Goal: Book appointment/travel/reservation

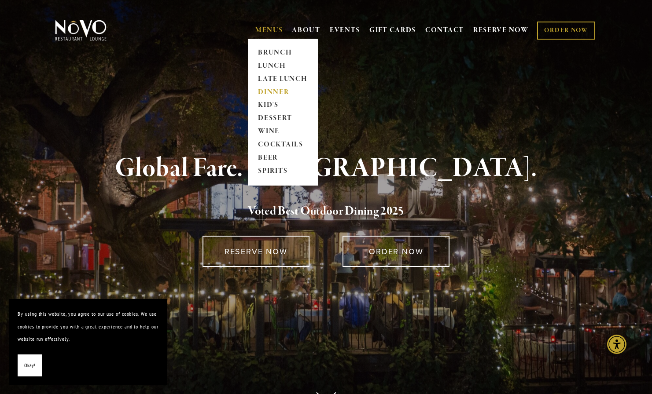
click at [265, 88] on link "DINNER" at bounding box center [282, 92] width 55 height 13
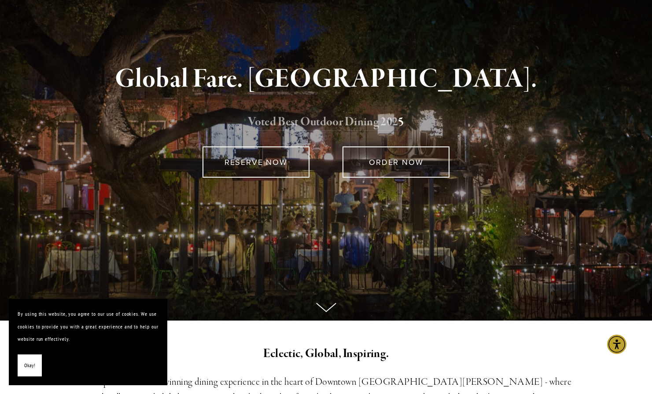
scroll to position [90, 0]
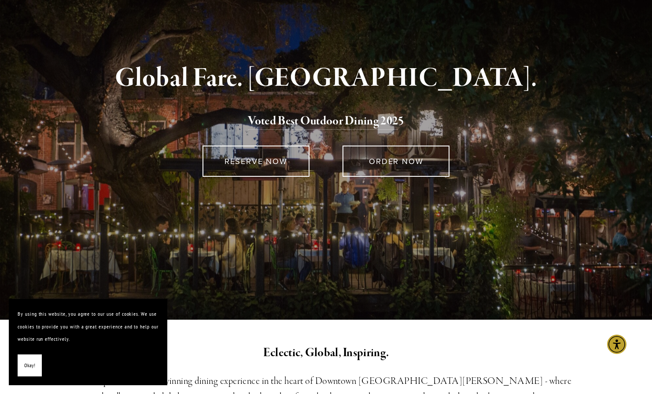
click at [303, 305] on div "Global Fare. Creekside Ambiance. Voted Best Outdoor Dining 202 5 RESERVE NOW OR…" at bounding box center [326, 153] width 634 height 334
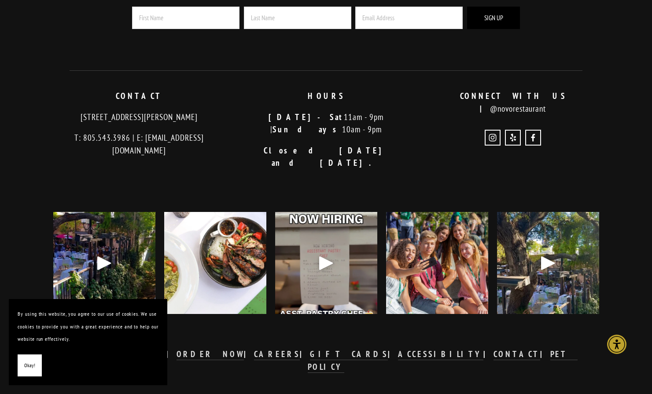
scroll to position [1799, 0]
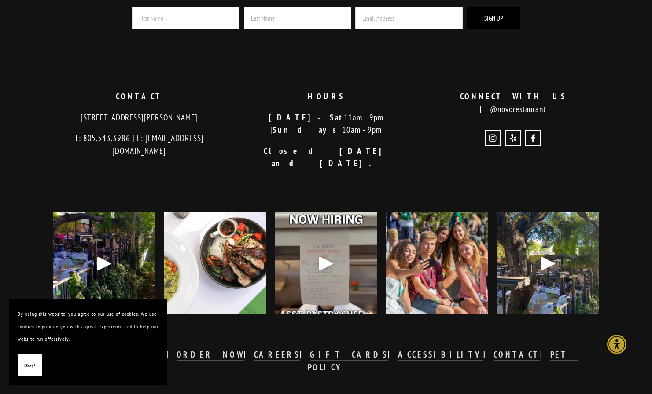
click at [545, 253] on div "Play" at bounding box center [548, 263] width 21 height 21
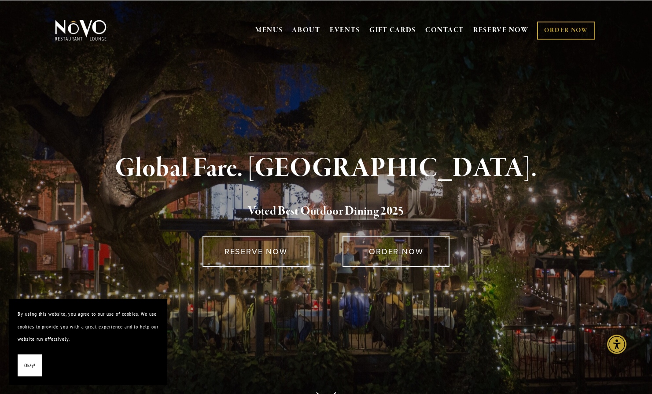
scroll to position [0, 0]
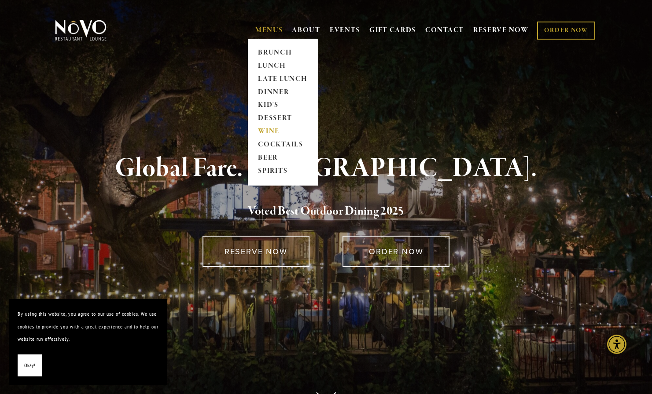
click at [264, 133] on link "WINE" at bounding box center [282, 131] width 55 height 13
click at [266, 89] on link "DINNER" at bounding box center [282, 92] width 55 height 13
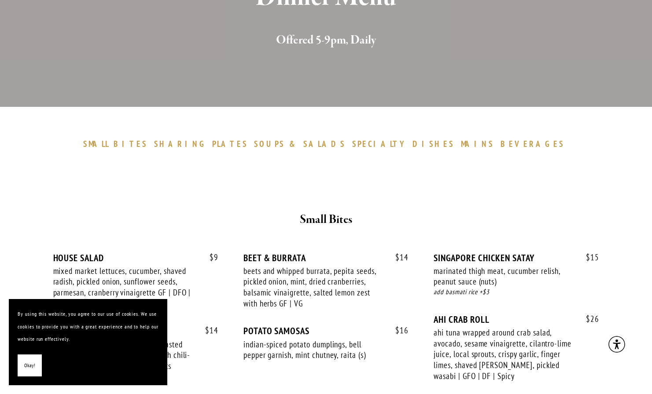
scroll to position [366, 0]
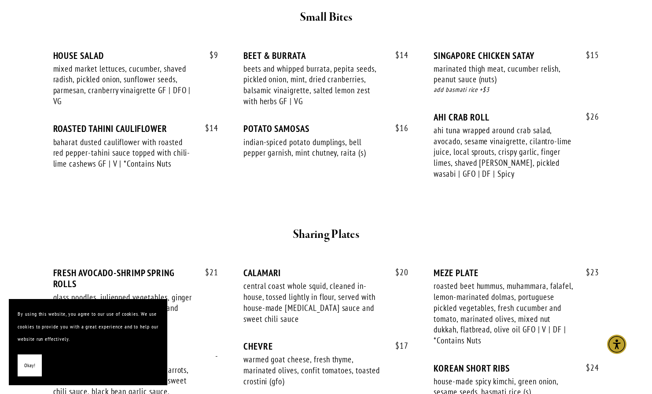
click at [25, 369] on span "Okay!" at bounding box center [29, 366] width 11 height 13
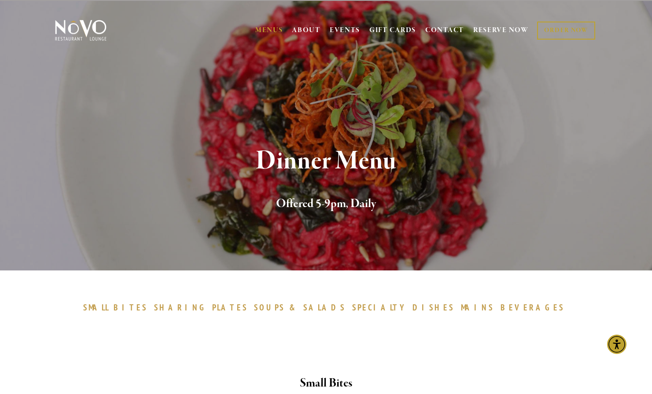
scroll to position [0, 0]
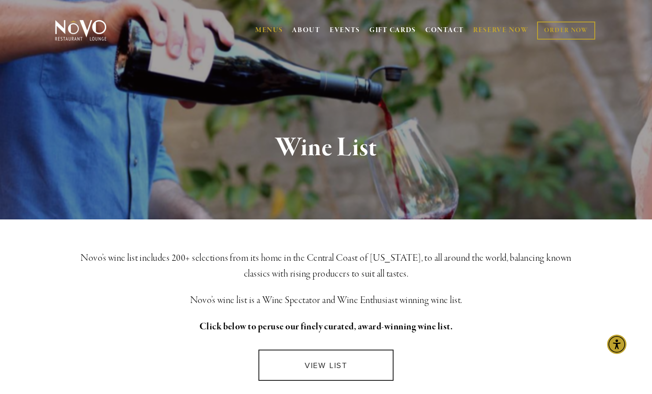
click at [483, 22] on link "RESERVE NOW" at bounding box center [500, 30] width 55 height 17
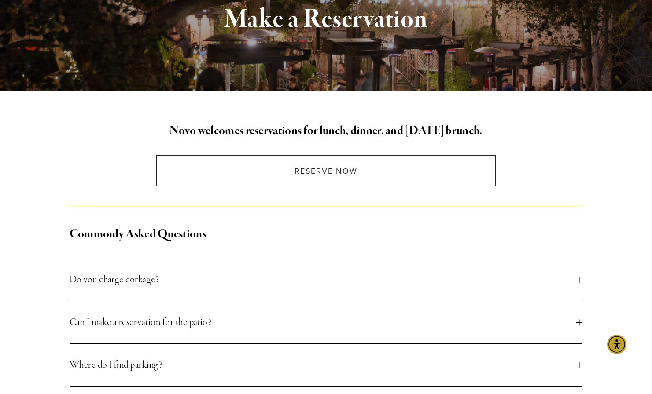
scroll to position [142, 0]
click at [348, 290] on button "Do you charge corkage?" at bounding box center [326, 280] width 513 height 42
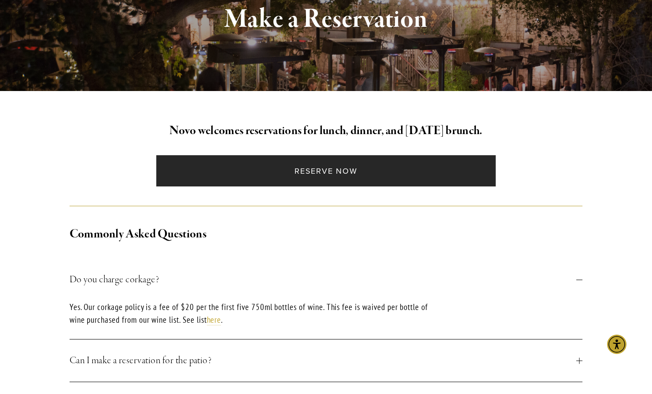
click at [362, 170] on link "Reserve Now" at bounding box center [325, 170] width 339 height 31
